Goal: Task Accomplishment & Management: Complete application form

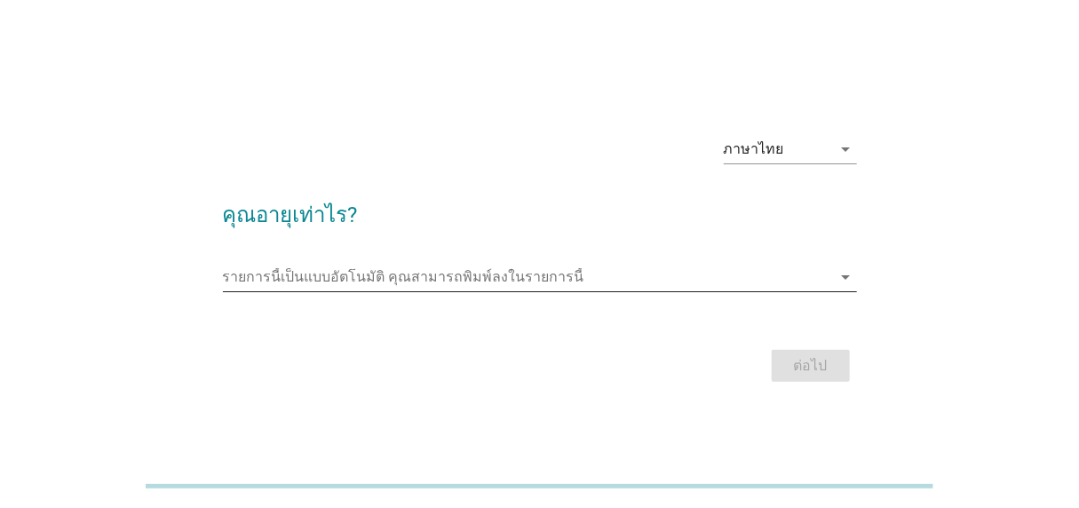
click at [814, 280] on input "รายการนี้เป็นแบบอัตโนมัติ คุณสามารถพิมพ์ลงในรายการนี้" at bounding box center [527, 277] width 609 height 28
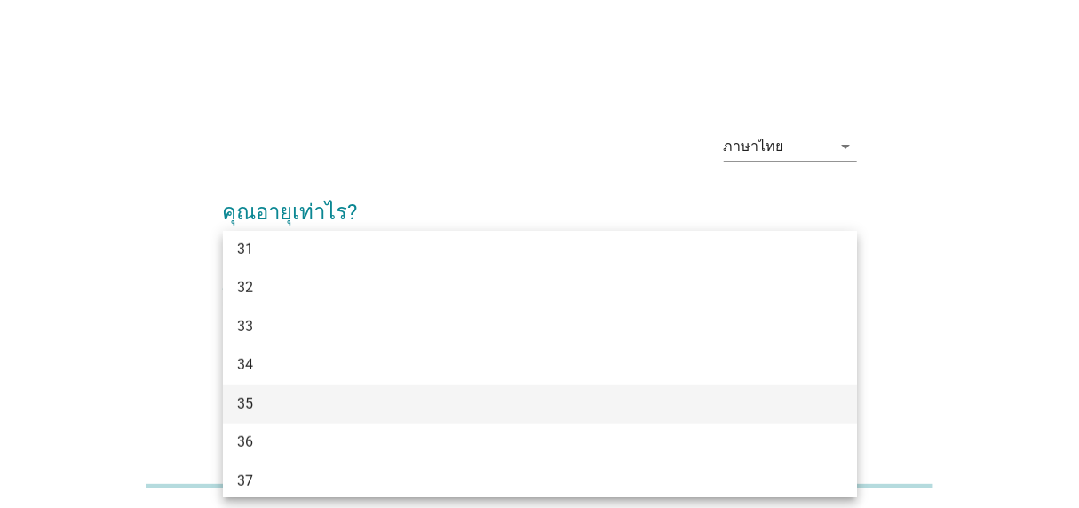
scroll to position [521, 0]
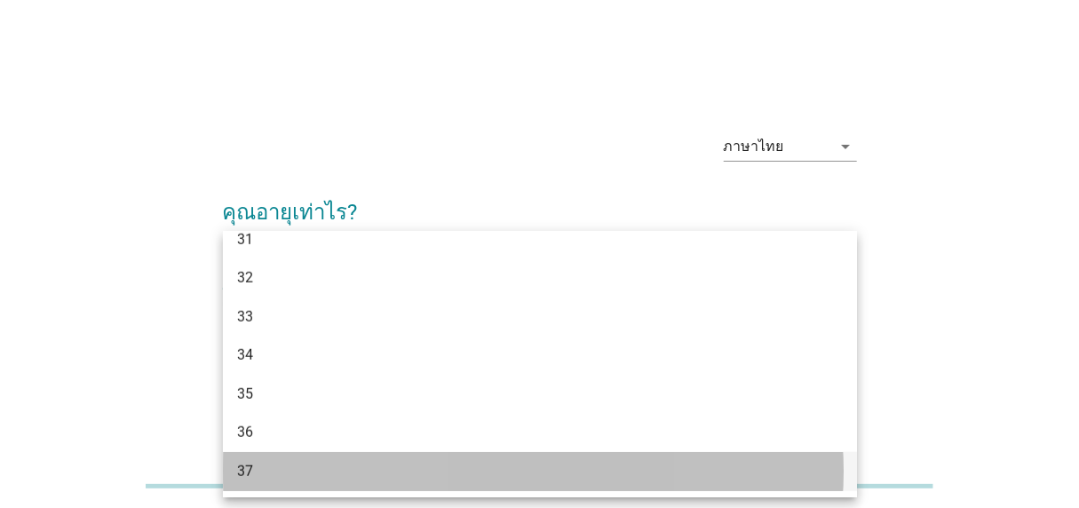
click at [366, 461] on div "37" at bounding box center [514, 471] width 555 height 21
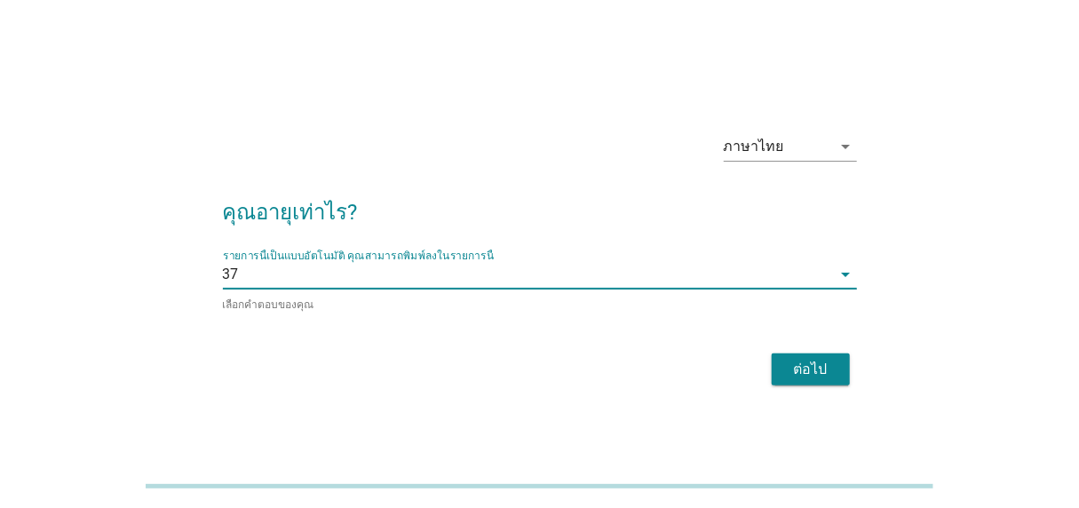
click at [847, 364] on button "ต่อไป" at bounding box center [811, 369] width 78 height 32
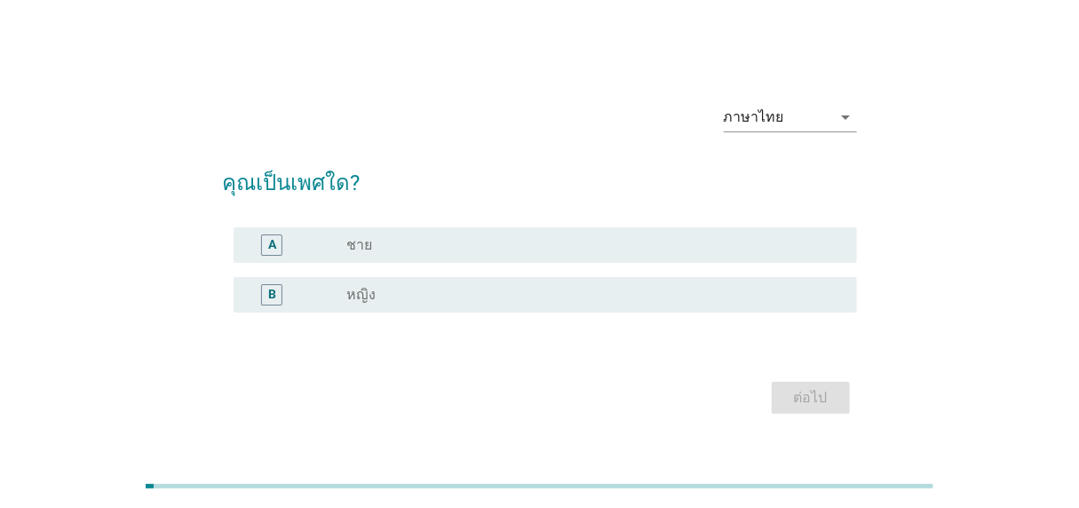
click at [440, 303] on div "radio_button_unchecked หญิง" at bounding box center [586, 295] width 481 height 18
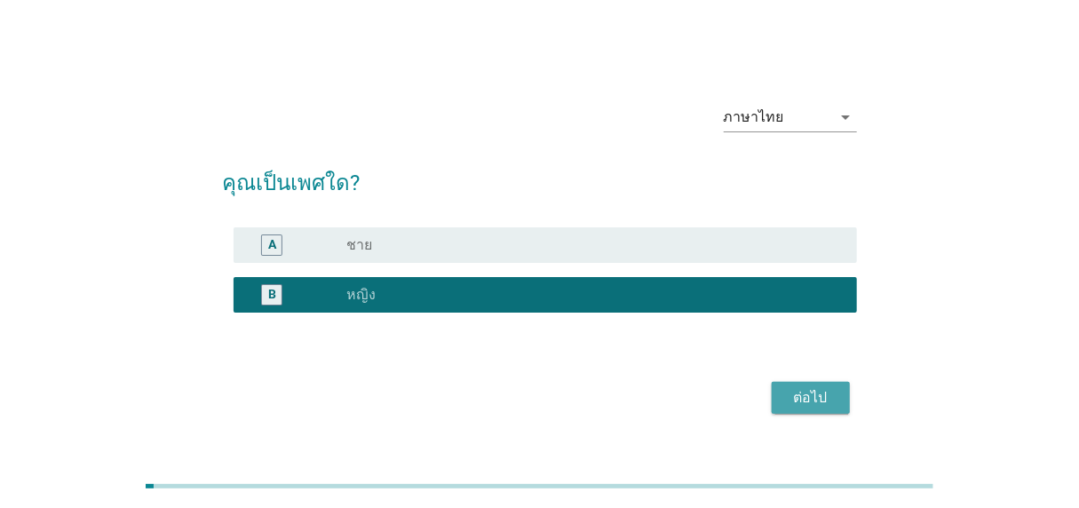
click at [798, 404] on div "ต่อไป" at bounding box center [811, 397] width 50 height 21
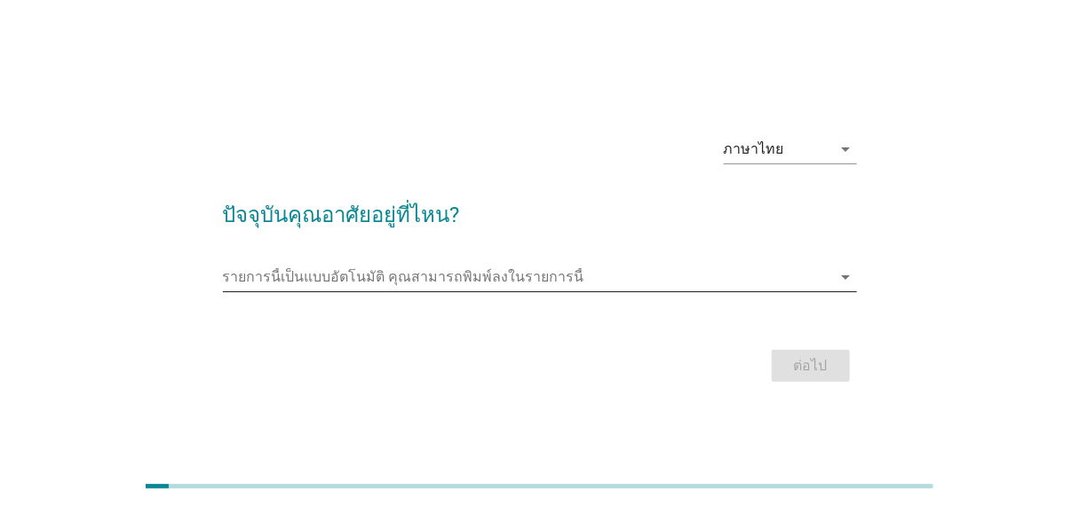
click at [531, 277] on input "รายการนี้เป็นแบบอัตโนมัติ คุณสามารถพิมพ์ลงในรายการนี้" at bounding box center [527, 277] width 609 height 28
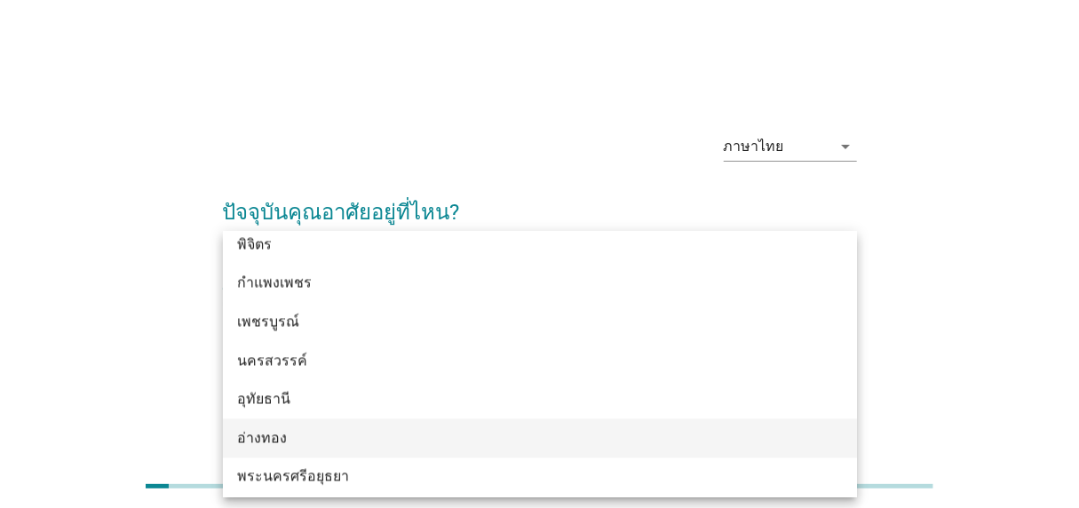
scroll to position [1421, 0]
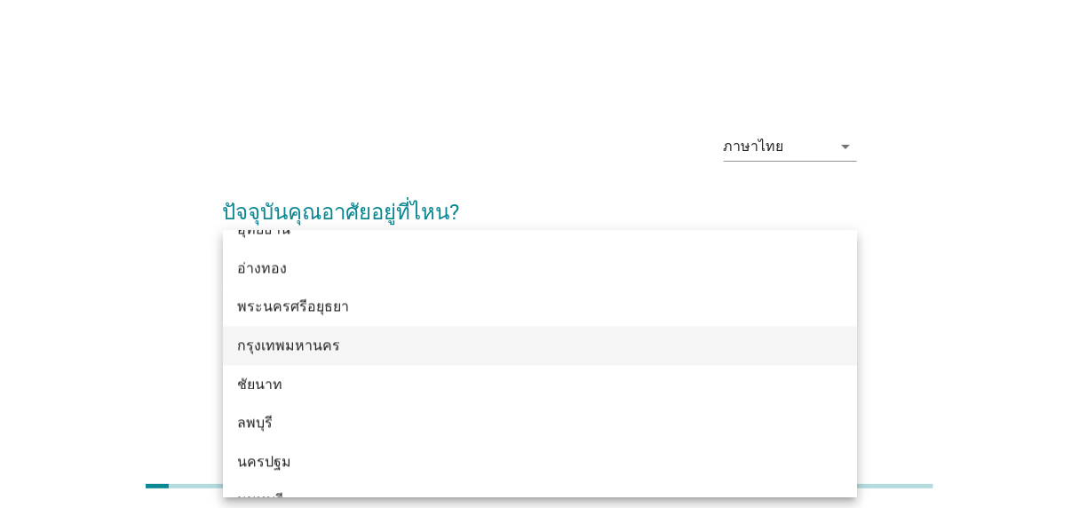
click at [490, 350] on div "กรุงเทพมหานคร" at bounding box center [514, 346] width 555 height 21
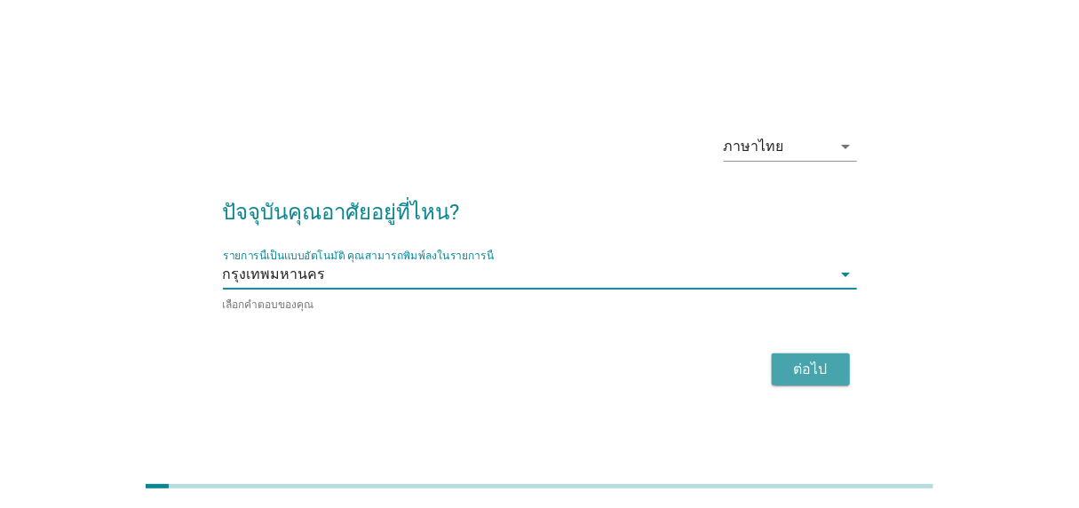
click at [800, 366] on div "ต่อไป" at bounding box center [811, 369] width 50 height 21
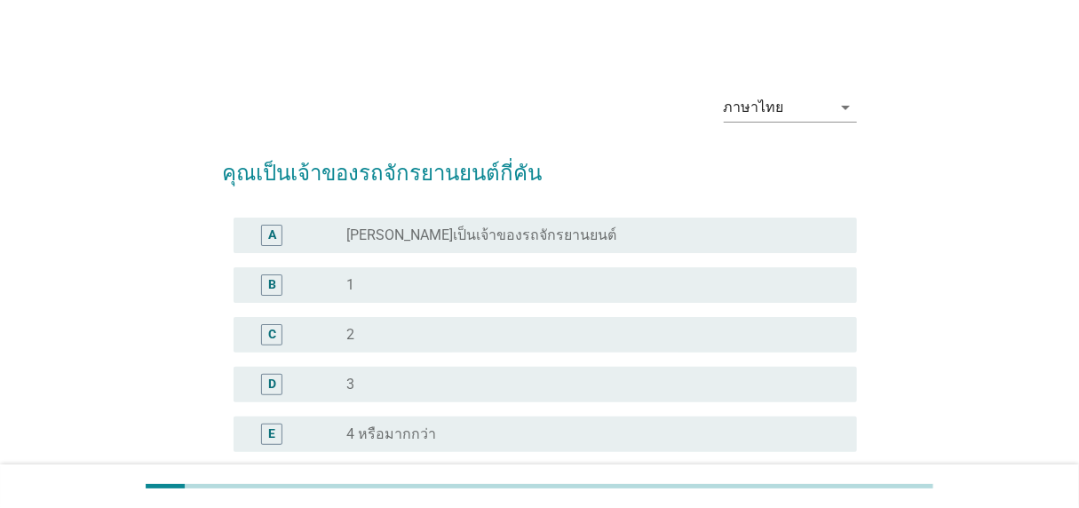
click at [391, 238] on label "[PERSON_NAME]เป็นเจ้าของรถจักรยานยนต์" at bounding box center [481, 235] width 270 height 18
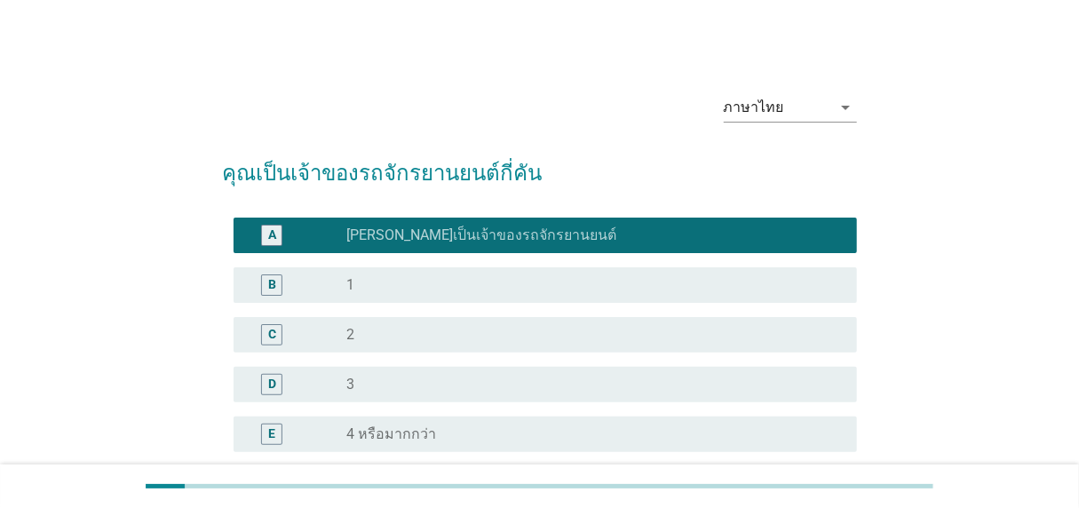
scroll to position [171, 0]
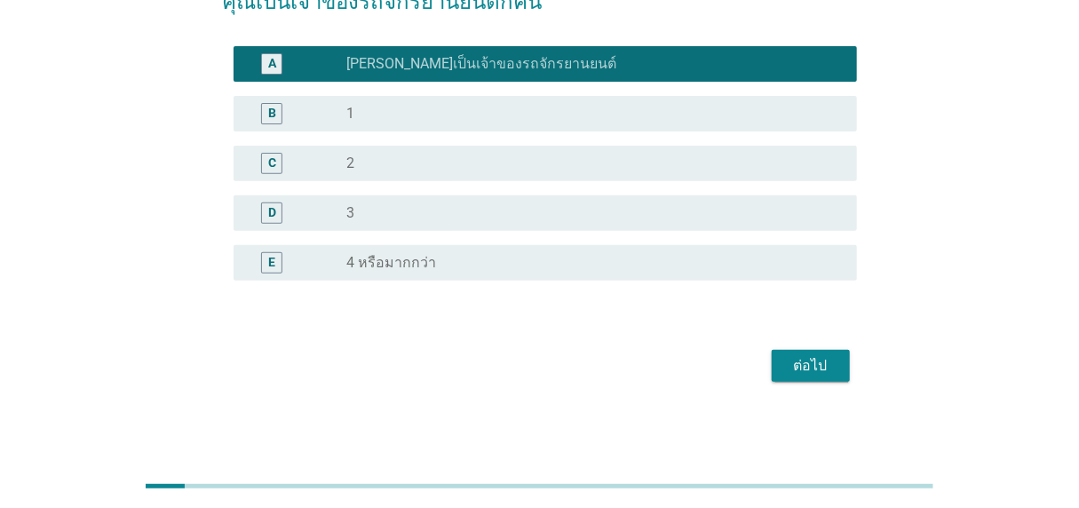
click at [831, 360] on div "ต่อไป" at bounding box center [811, 365] width 50 height 21
